Goal: Use online tool/utility: Utilize a website feature to perform a specific function

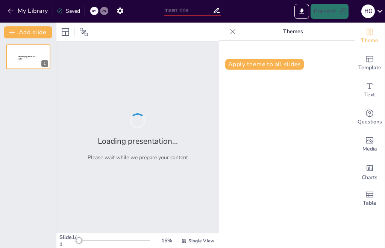
type input "quiz 4 Enlaces químicos"
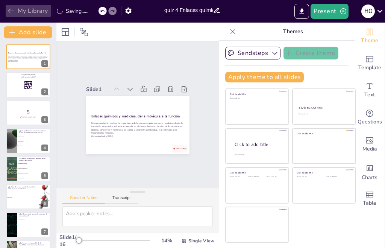
click at [38, 8] on button "My Library" at bounding box center [28, 11] width 45 height 12
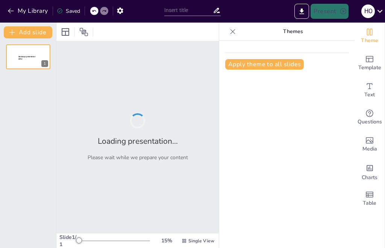
type input "quiz tabla periodica"
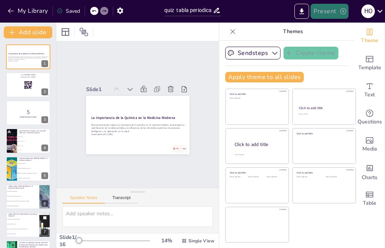
checkbox input "true"
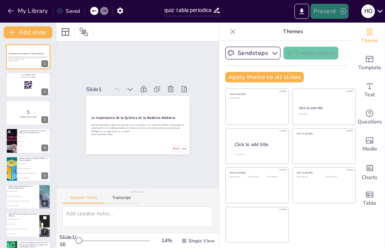
checkbox input "true"
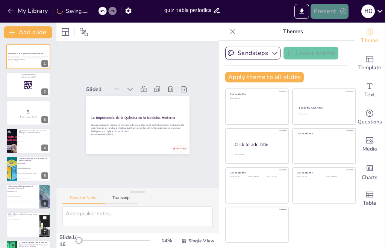
click at [330, 9] on button "Present" at bounding box center [329, 11] width 38 height 15
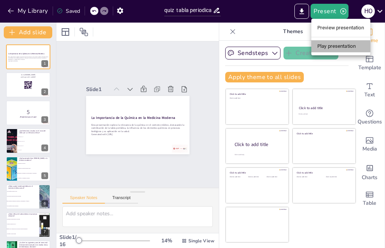
click at [326, 44] on li "Play presentation" at bounding box center [340, 46] width 59 height 12
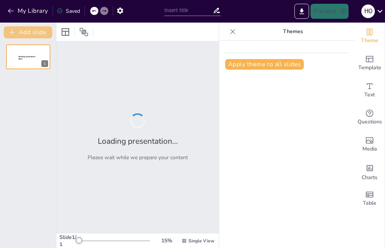
type input "quiz tabla periodica"
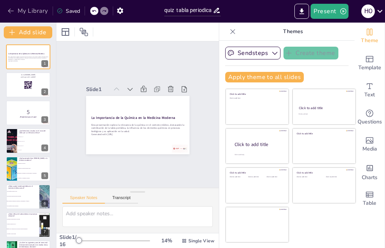
click at [36, 11] on button "My Library" at bounding box center [28, 11] width 45 height 12
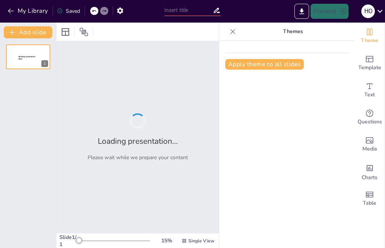
type input "quiz 4 Enlaces químicos"
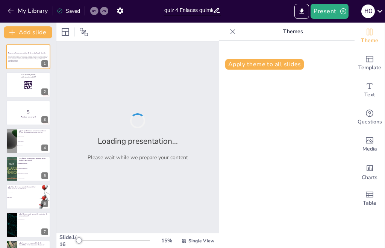
checkbox input "true"
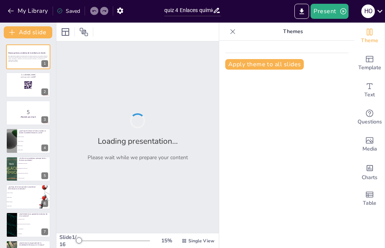
checkbox input "true"
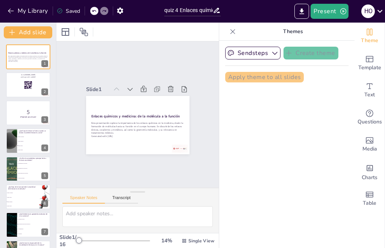
checkbox input "true"
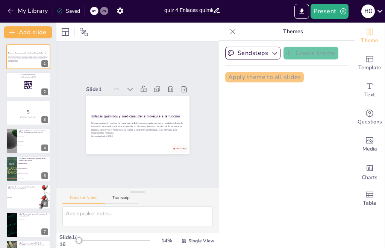
checkbox input "true"
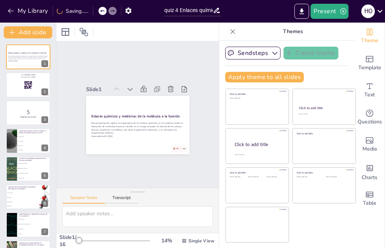
checkbox input "true"
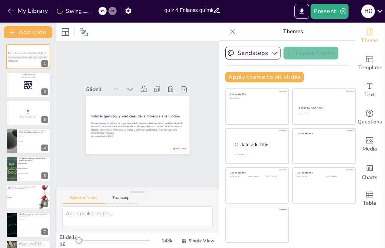
checkbox input "true"
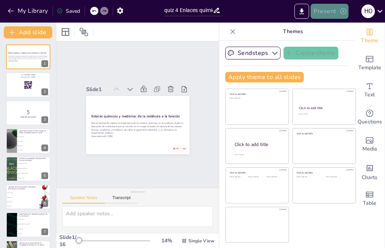
click at [324, 8] on button "Present" at bounding box center [329, 11] width 38 height 15
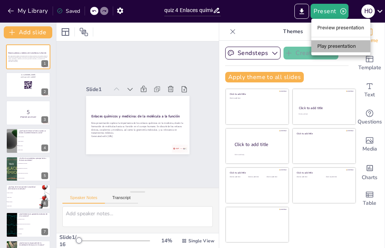
click at [333, 45] on li "Play presentation" at bounding box center [340, 46] width 59 height 12
